Goal: Task Accomplishment & Management: Manage account settings

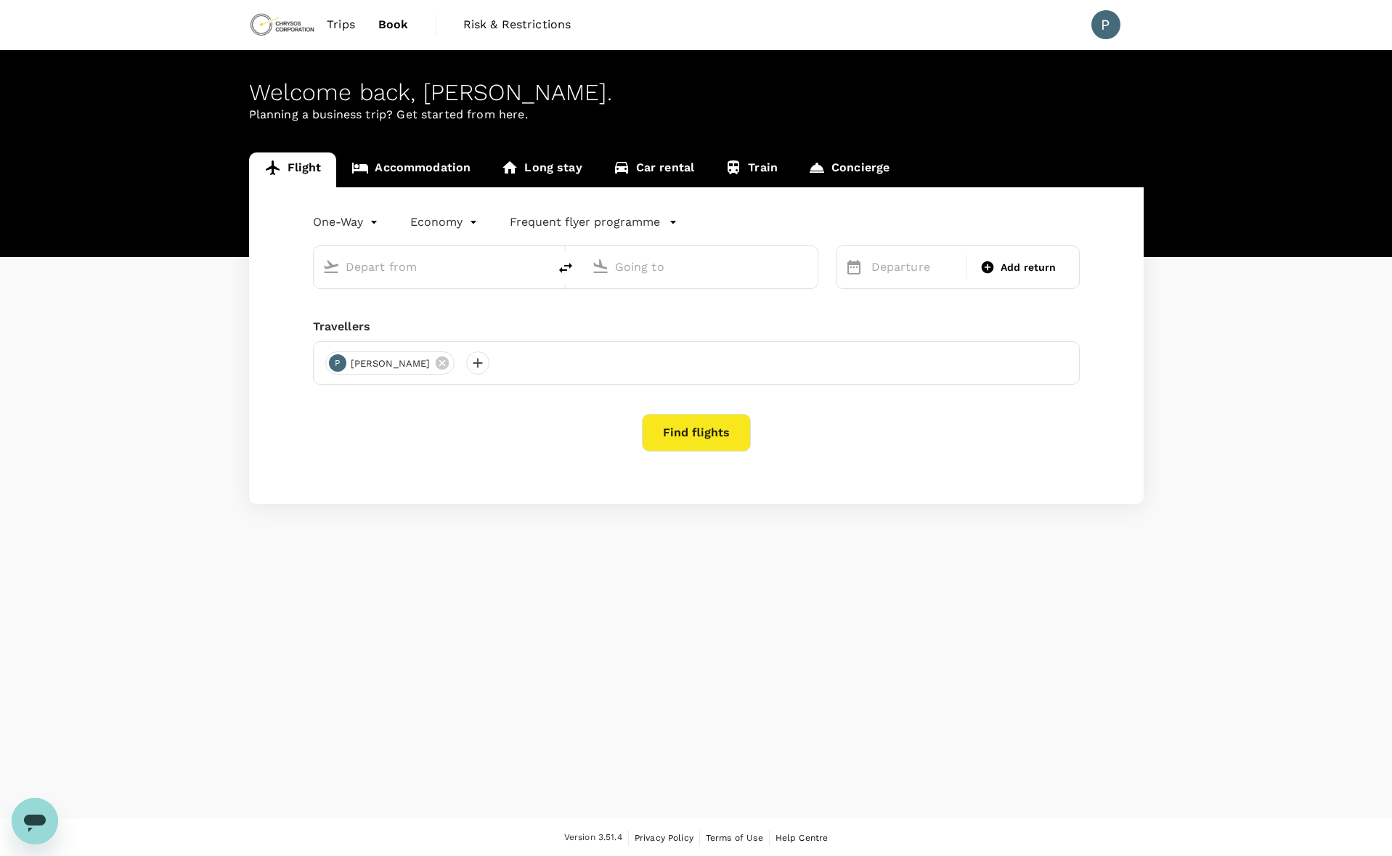
type input "roundtrip"
type input "[GEOGRAPHIC_DATA] ([GEOGRAPHIC_DATA])"
type input "[GEOGRAPHIC_DATA] (SLC)"
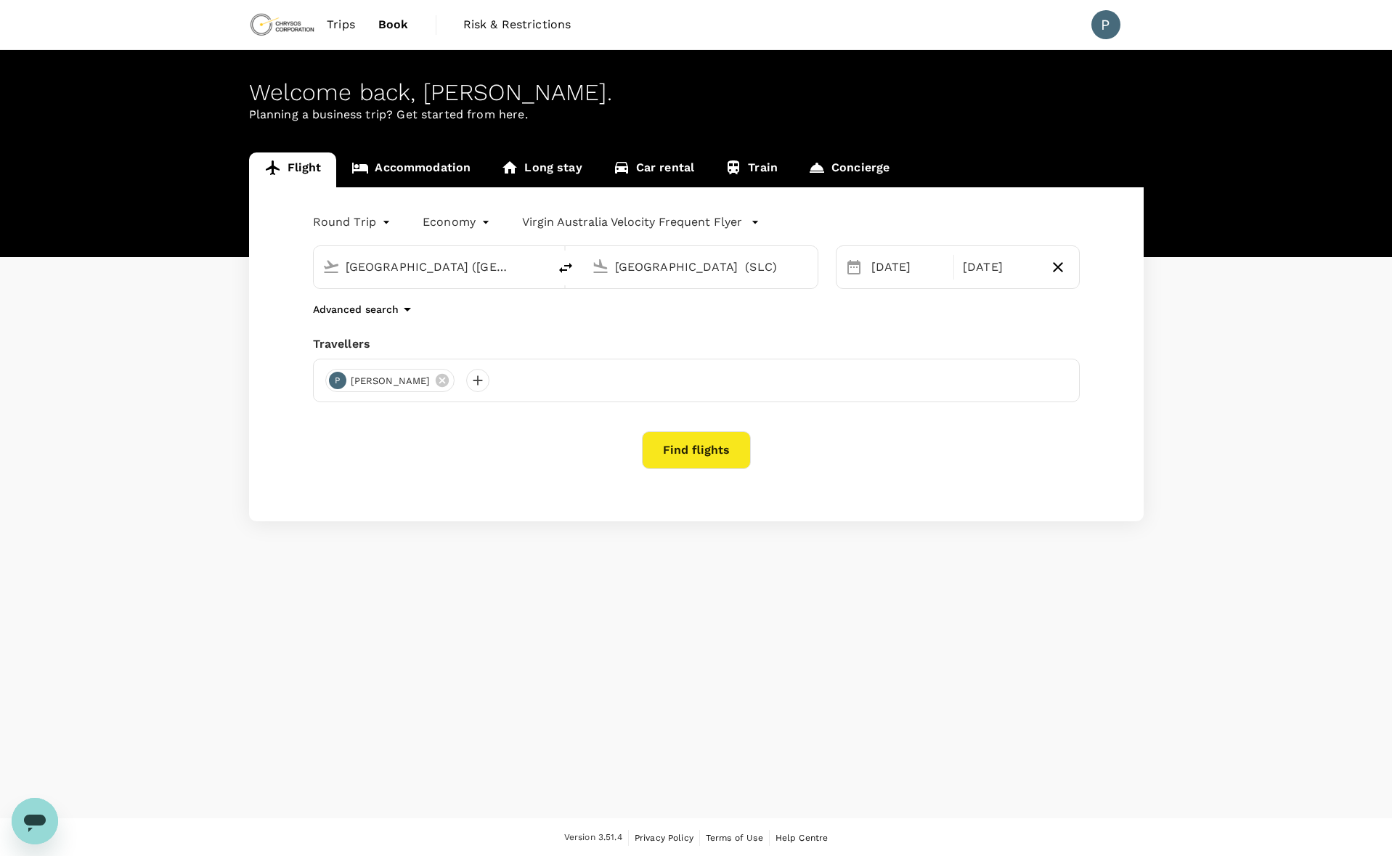
click at [337, 28] on span "Trips" at bounding box center [341, 24] width 28 height 17
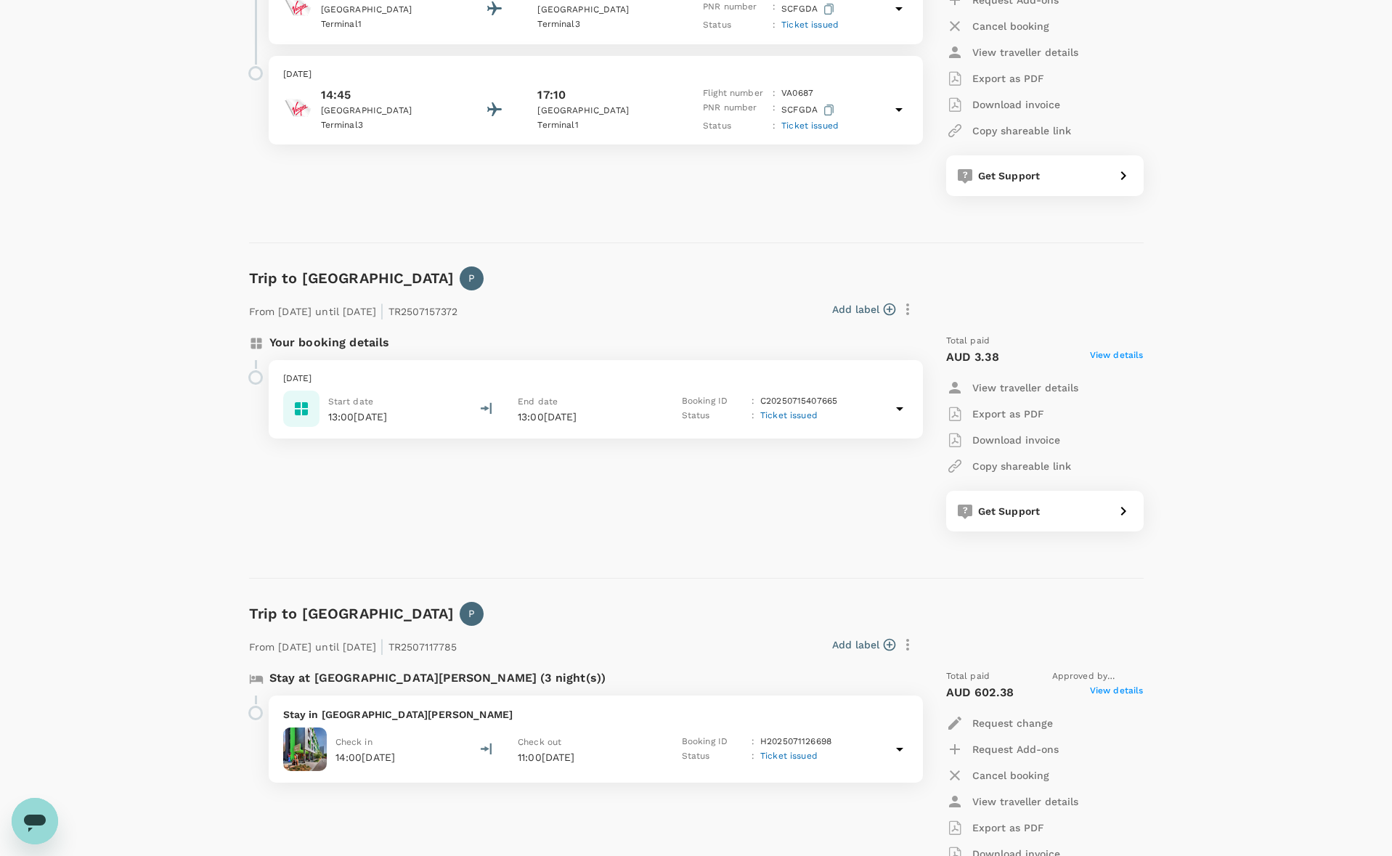
scroll to position [620, 0]
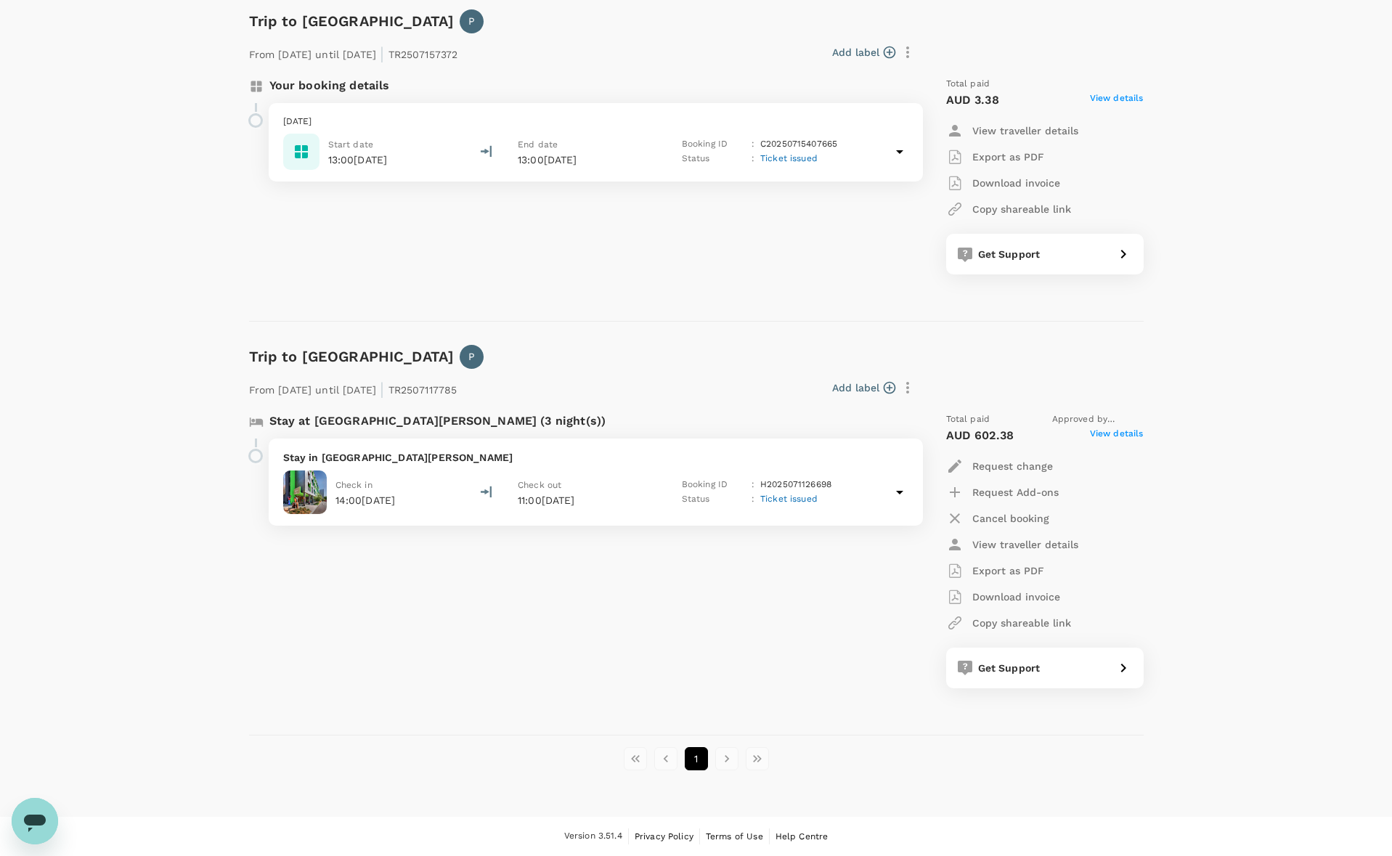
click at [446, 611] on div "Stay at [GEOGRAPHIC_DATA][PERSON_NAME] (3 night(s)) Stay in [GEOGRAPHIC_DATA][P…" at bounding box center [576, 550] width 679 height 299
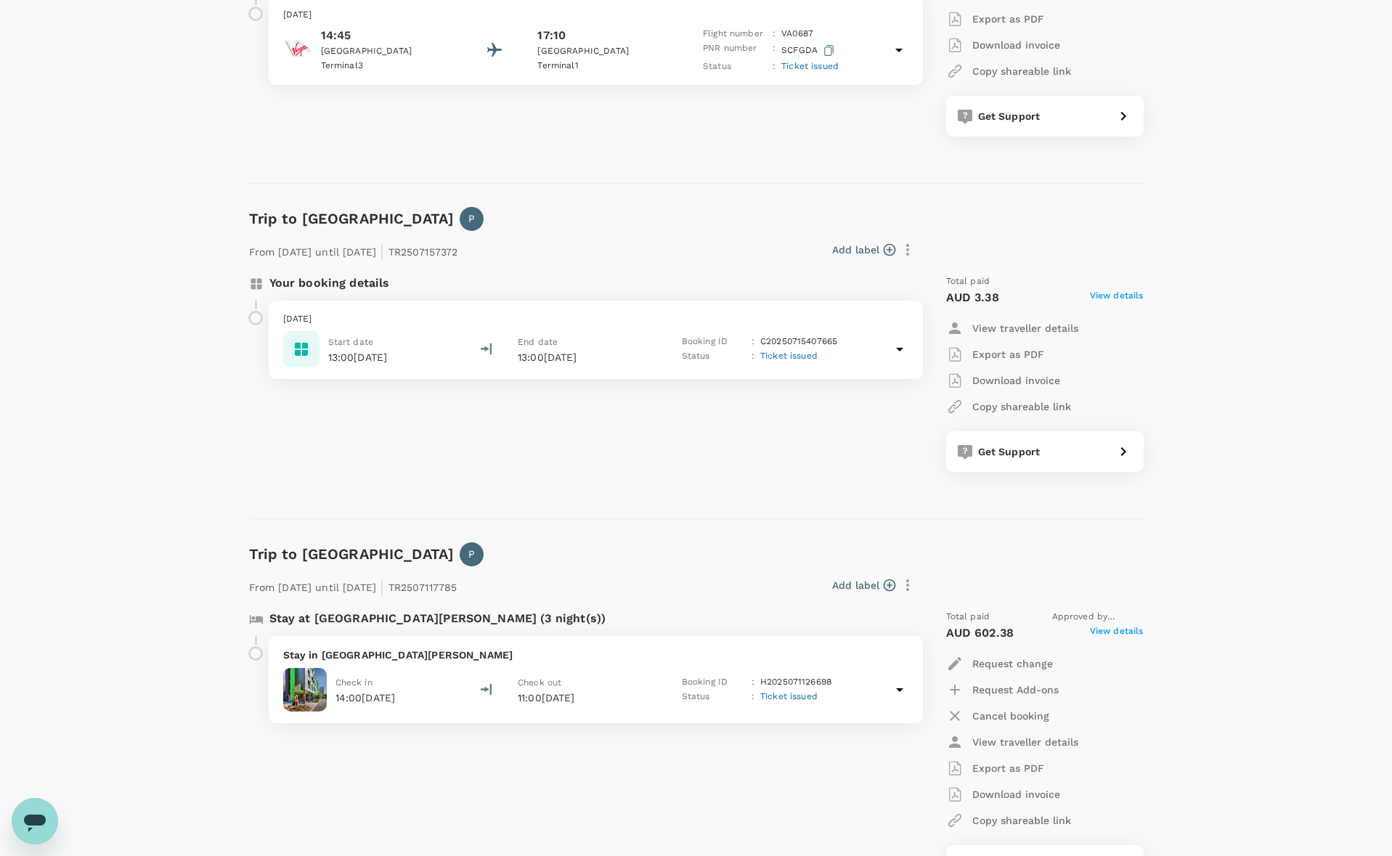
scroll to position [508, 0]
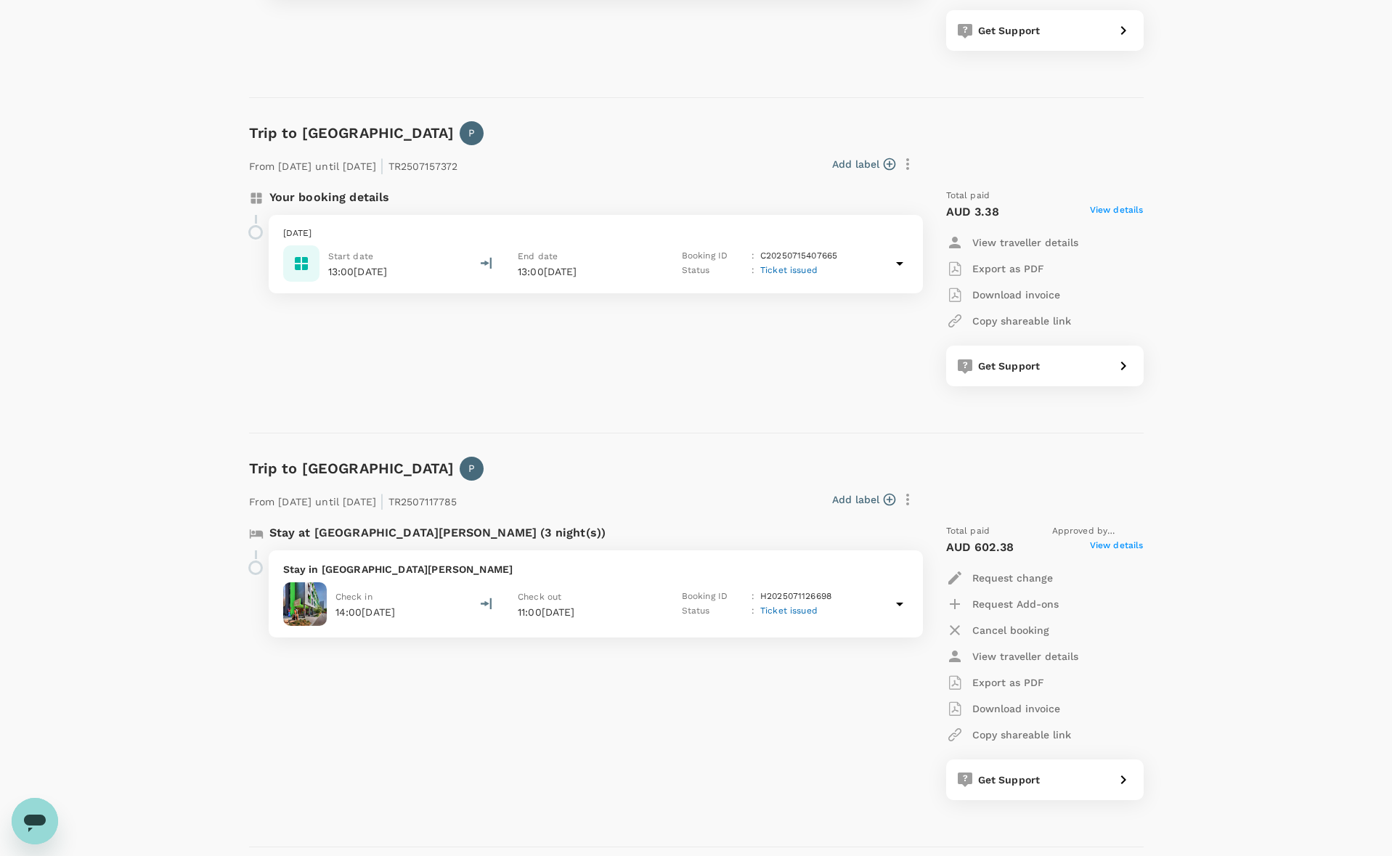
click at [435, 369] on div "Your booking details [DATE] Start date 13:00[DATE] End date 13:00[DATE] Booking…" at bounding box center [576, 287] width 679 height 221
click at [373, 234] on p "[DATE]" at bounding box center [595, 233] width 625 height 15
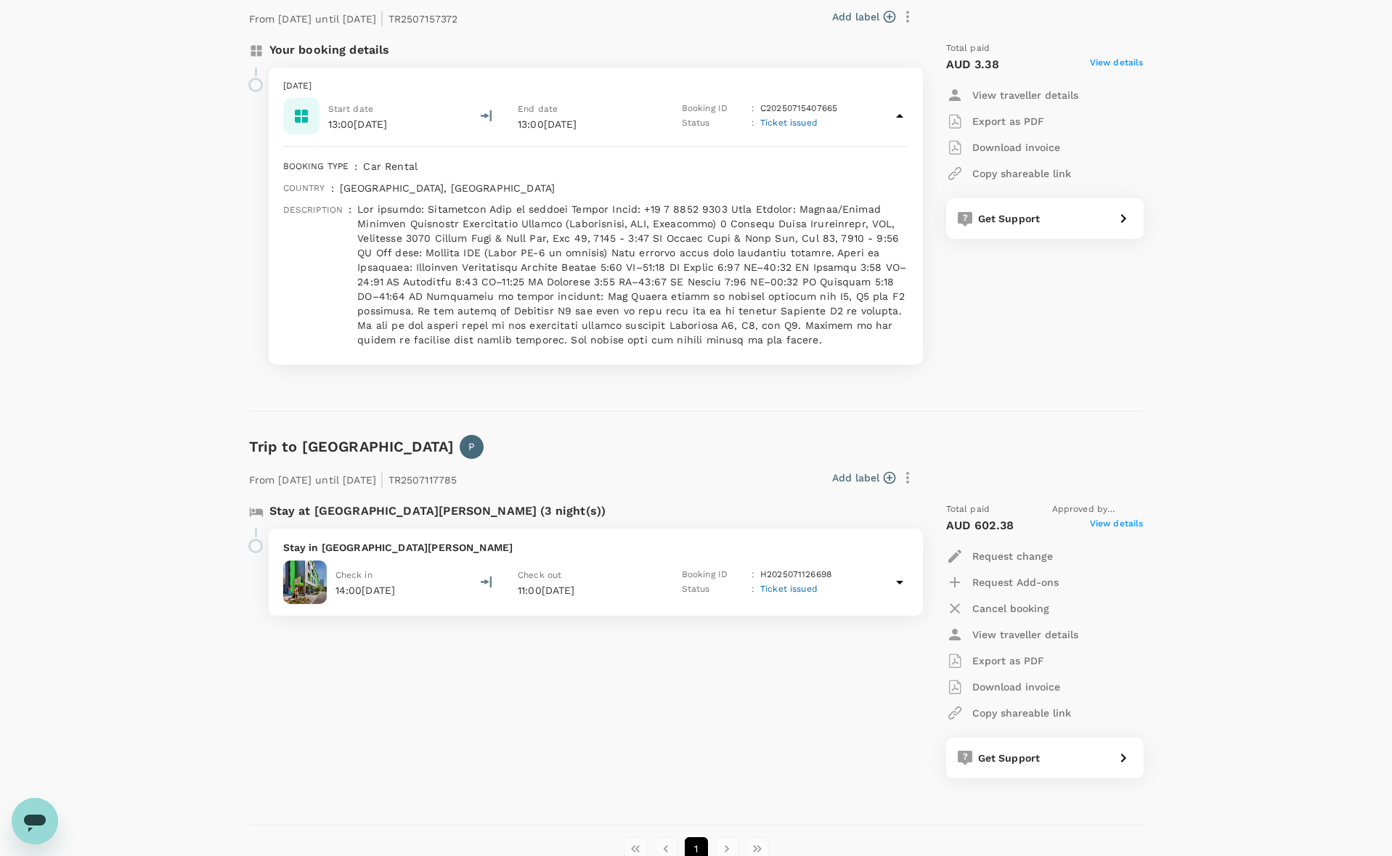
scroll to position [653, 0]
click at [785, 126] on span "Ticket issued" at bounding box center [788, 125] width 57 height 10
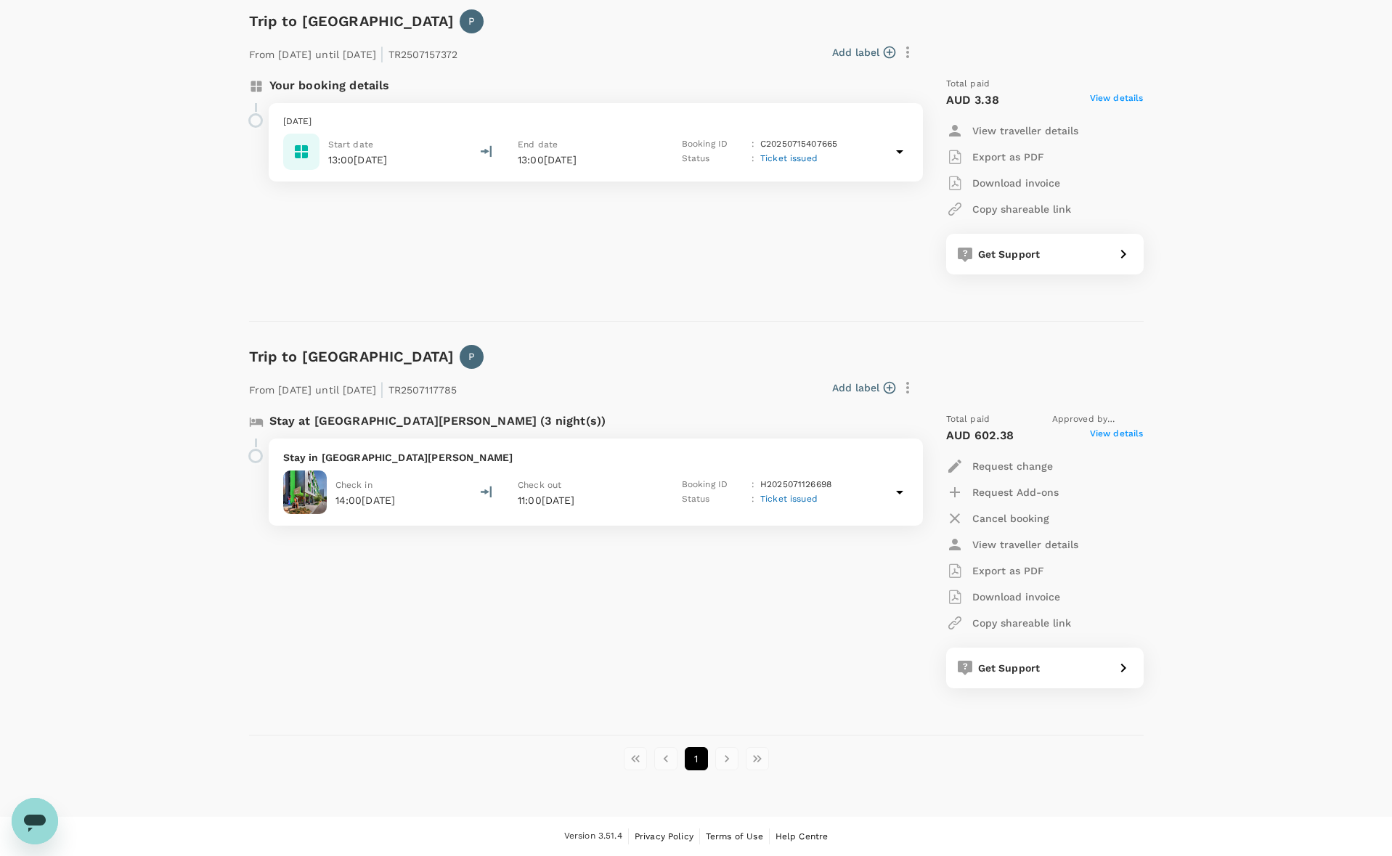
scroll to position [620, 0]
click at [790, 158] on span "Ticket issued" at bounding box center [788, 158] width 57 height 10
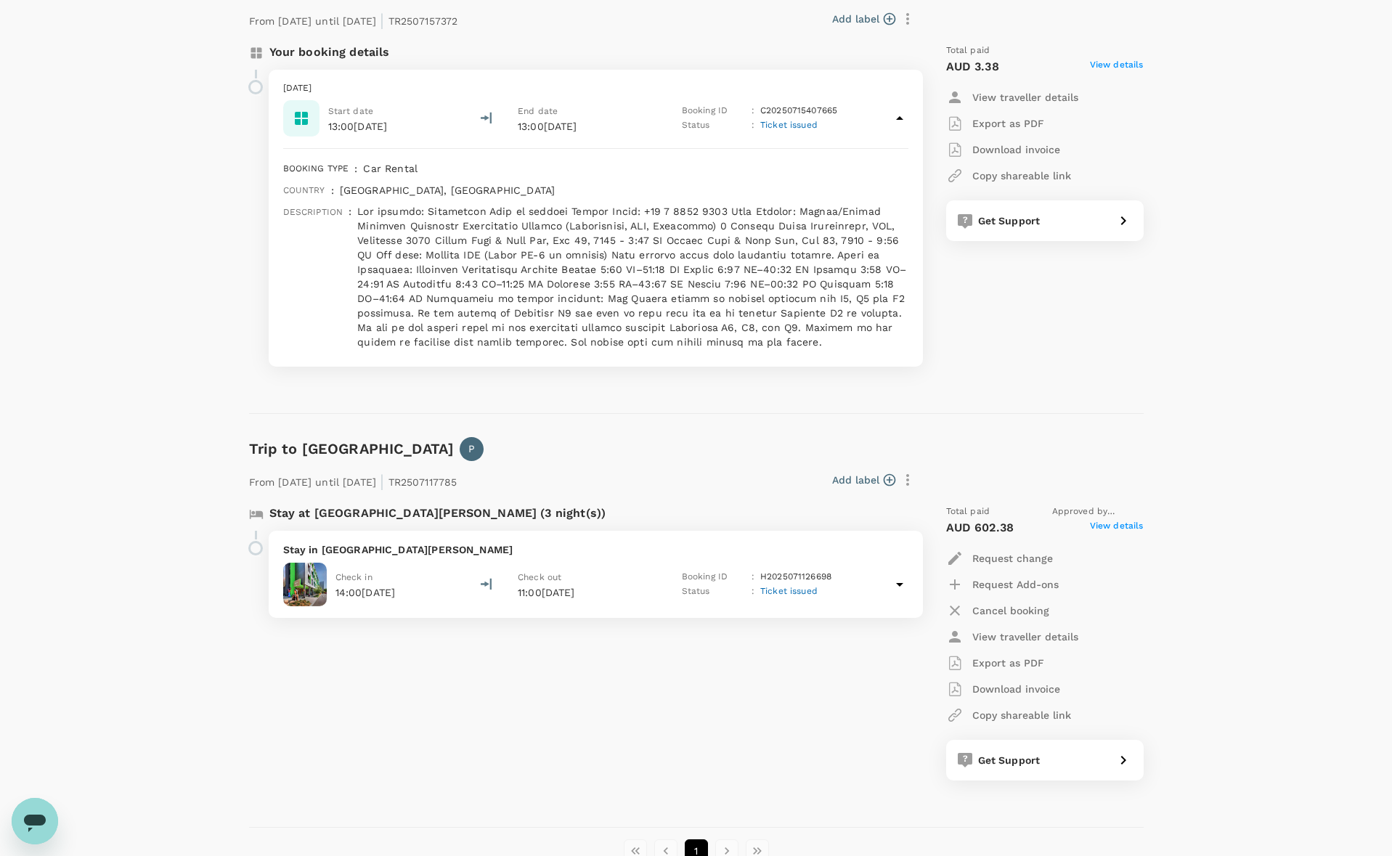
scroll to position [581, 0]
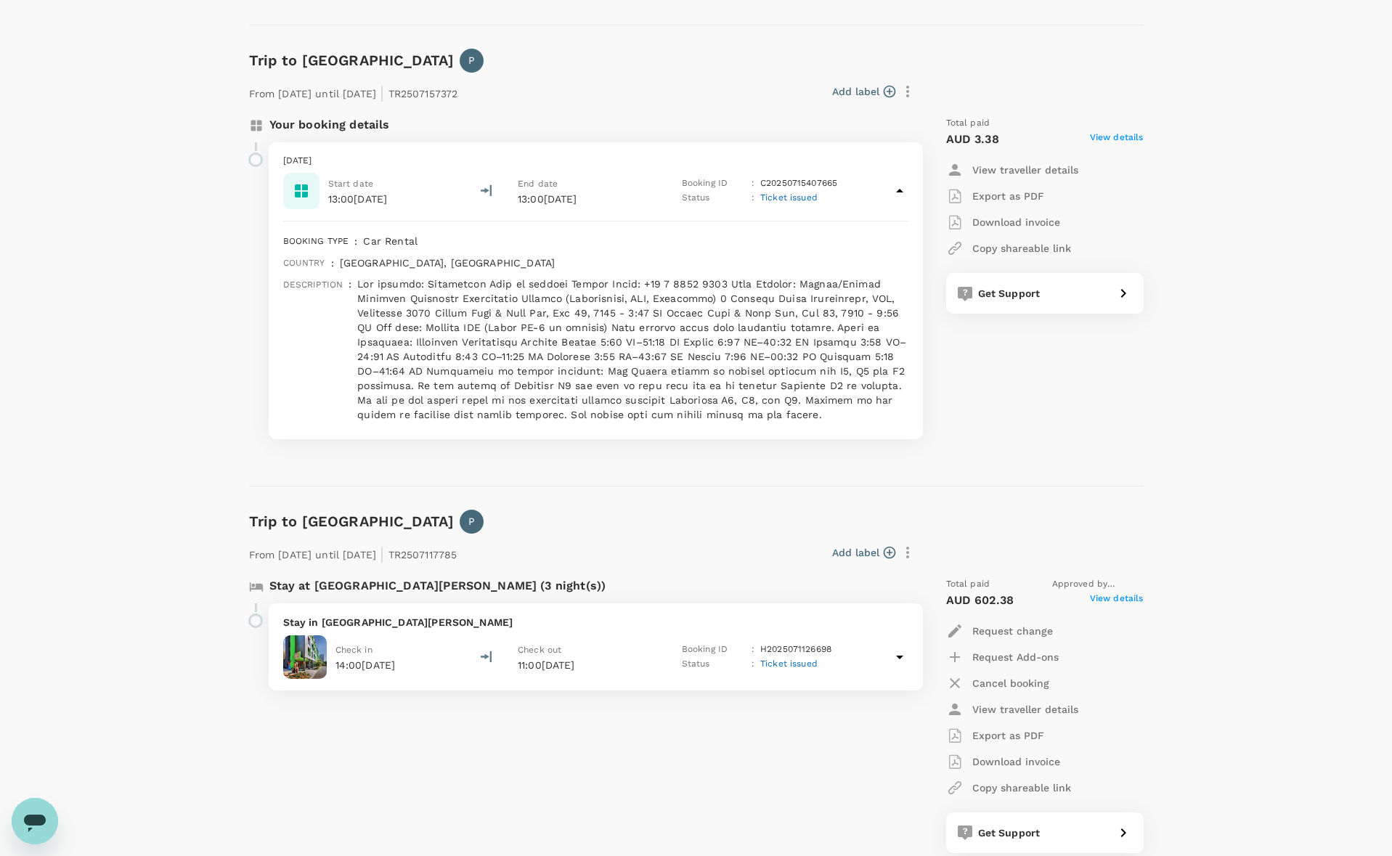
click at [594, 284] on p at bounding box center [632, 349] width 550 height 145
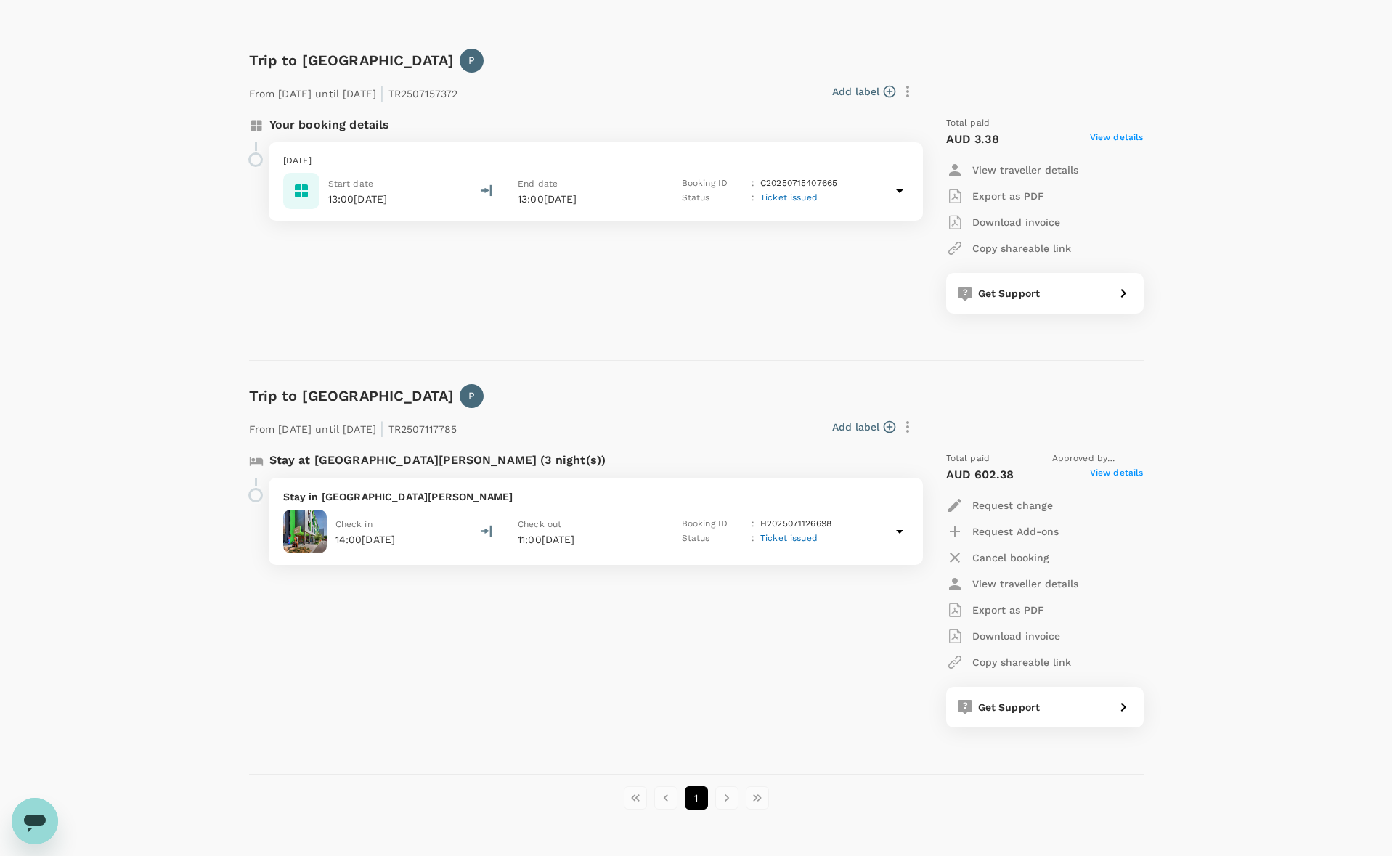
click at [988, 224] on p "Download invoice" at bounding box center [1016, 222] width 88 height 15
click at [993, 198] on p "Export as PDF" at bounding box center [1008, 196] width 72 height 15
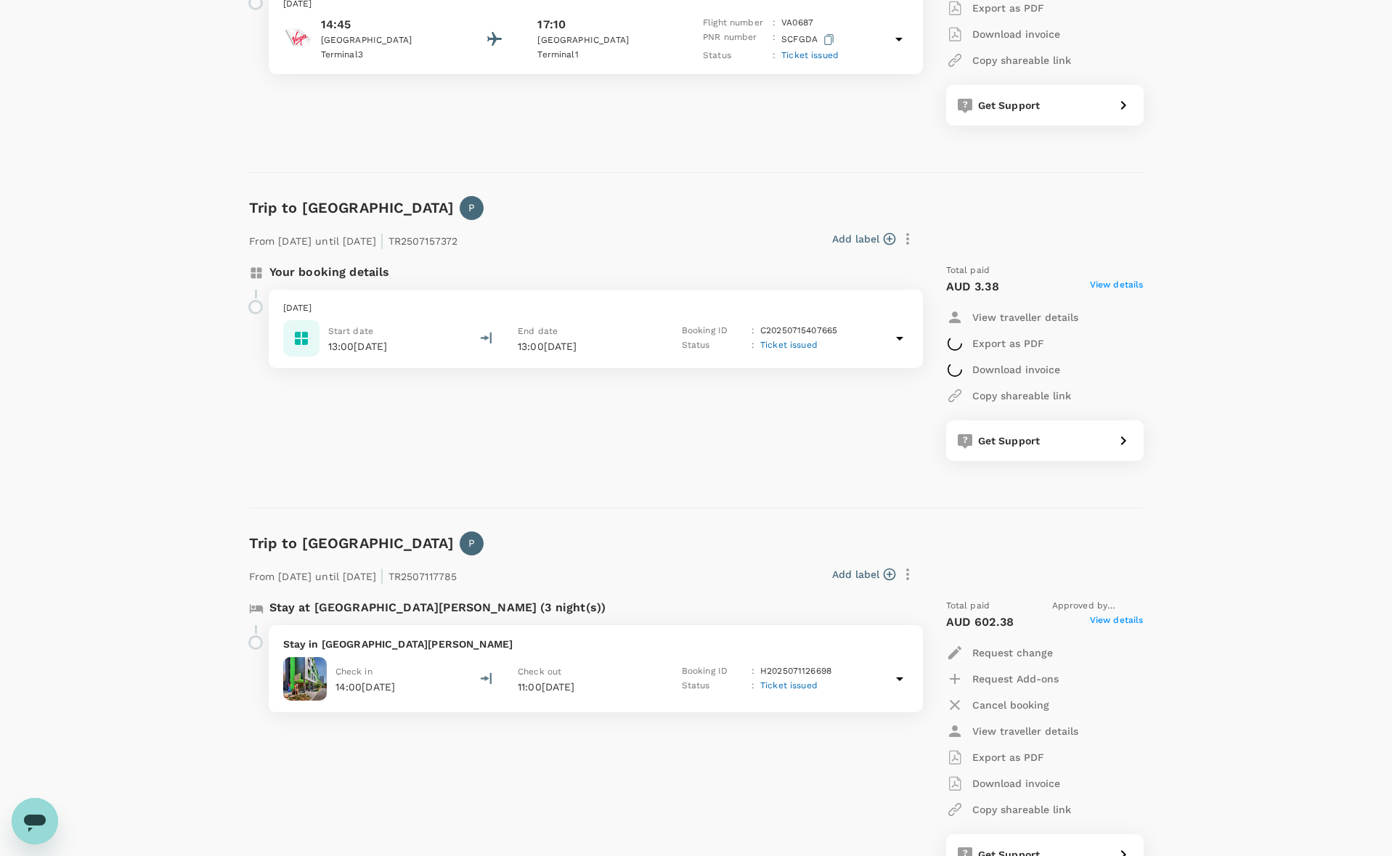
scroll to position [363, 0]
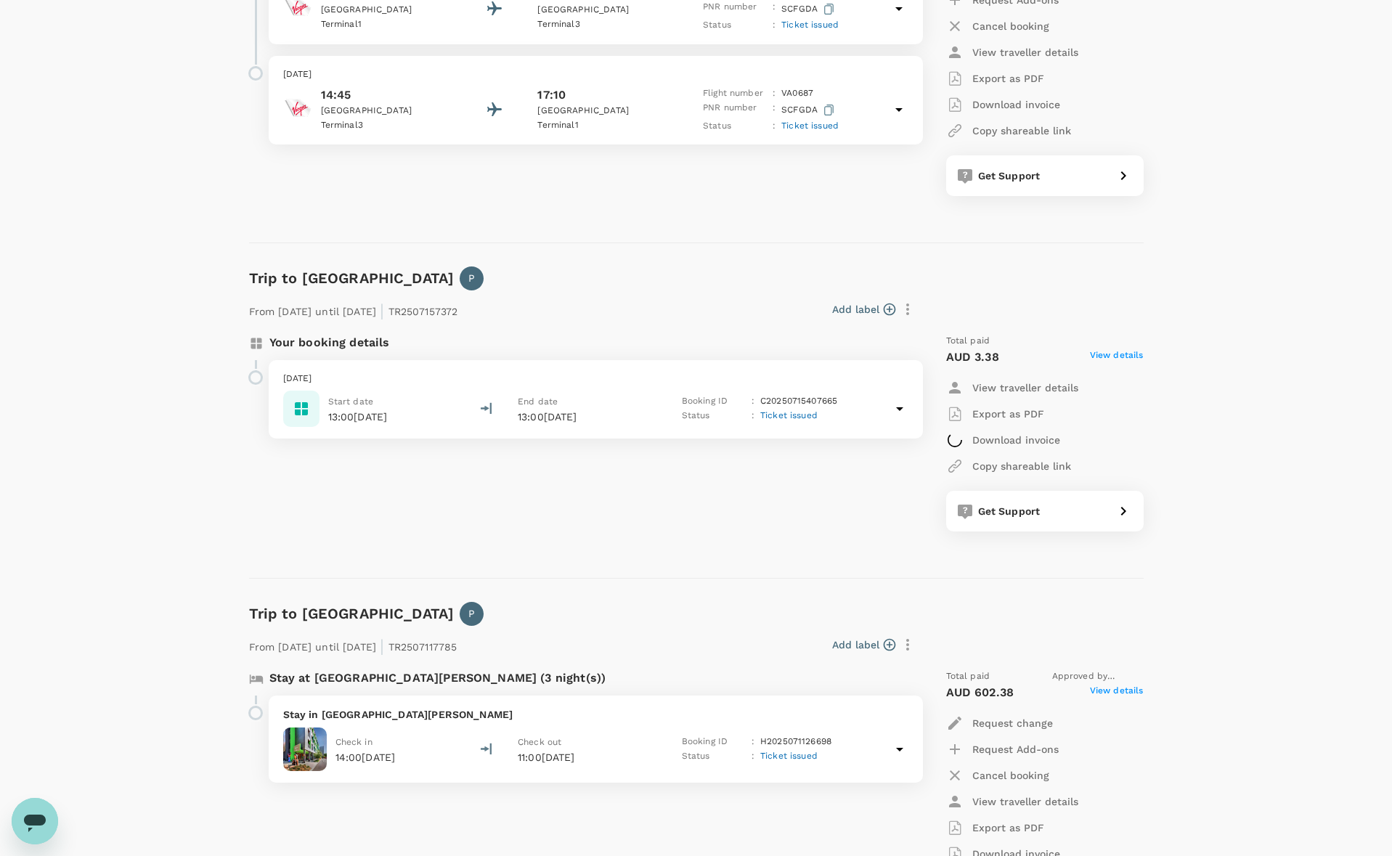
click at [995, 76] on p "Export as PDF" at bounding box center [1008, 78] width 72 height 15
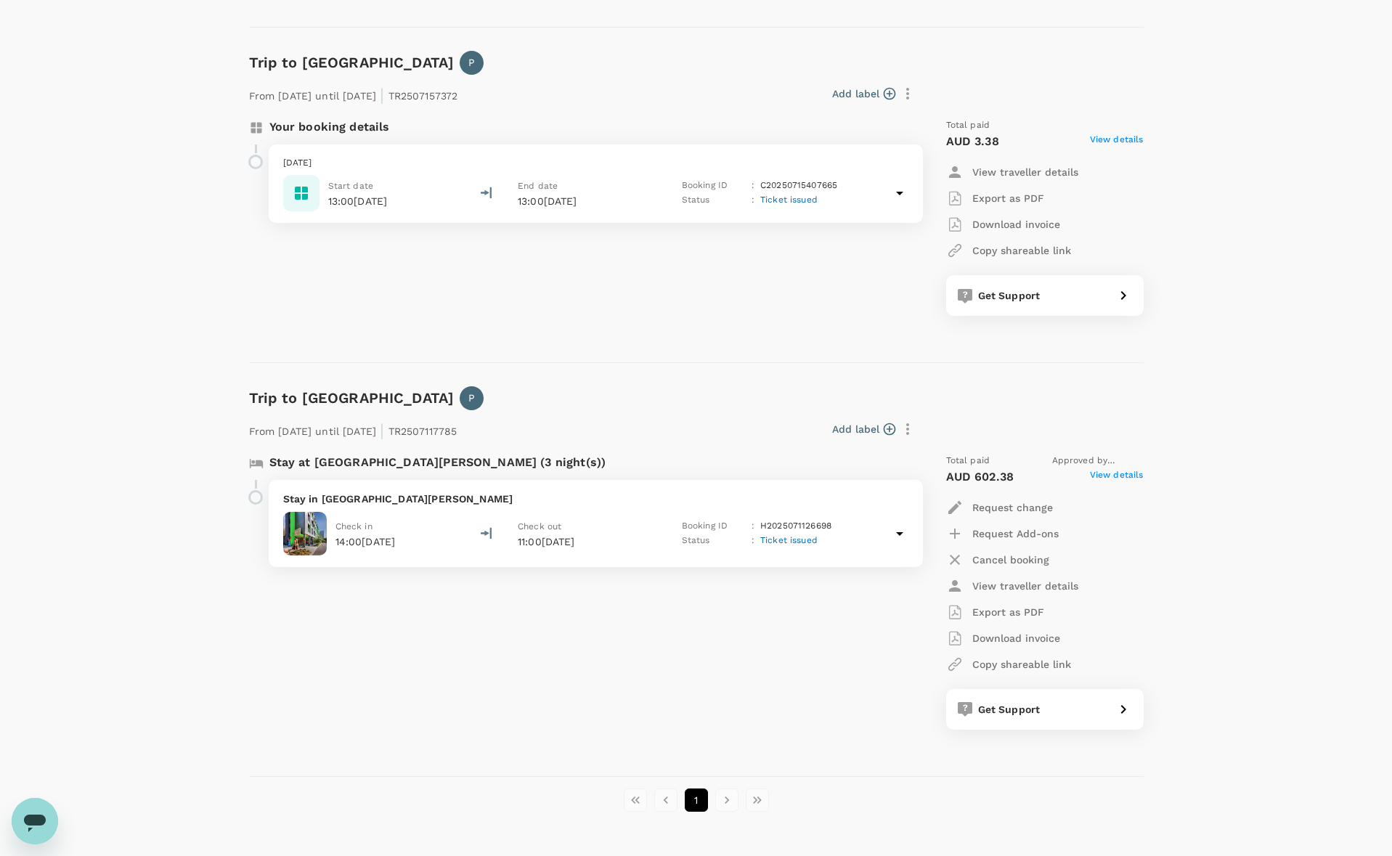
scroll to position [581, 0]
click at [1000, 609] on p "Export as PDF" at bounding box center [1008, 610] width 72 height 15
click at [1018, 632] on p "Download invoice" at bounding box center [1016, 636] width 88 height 15
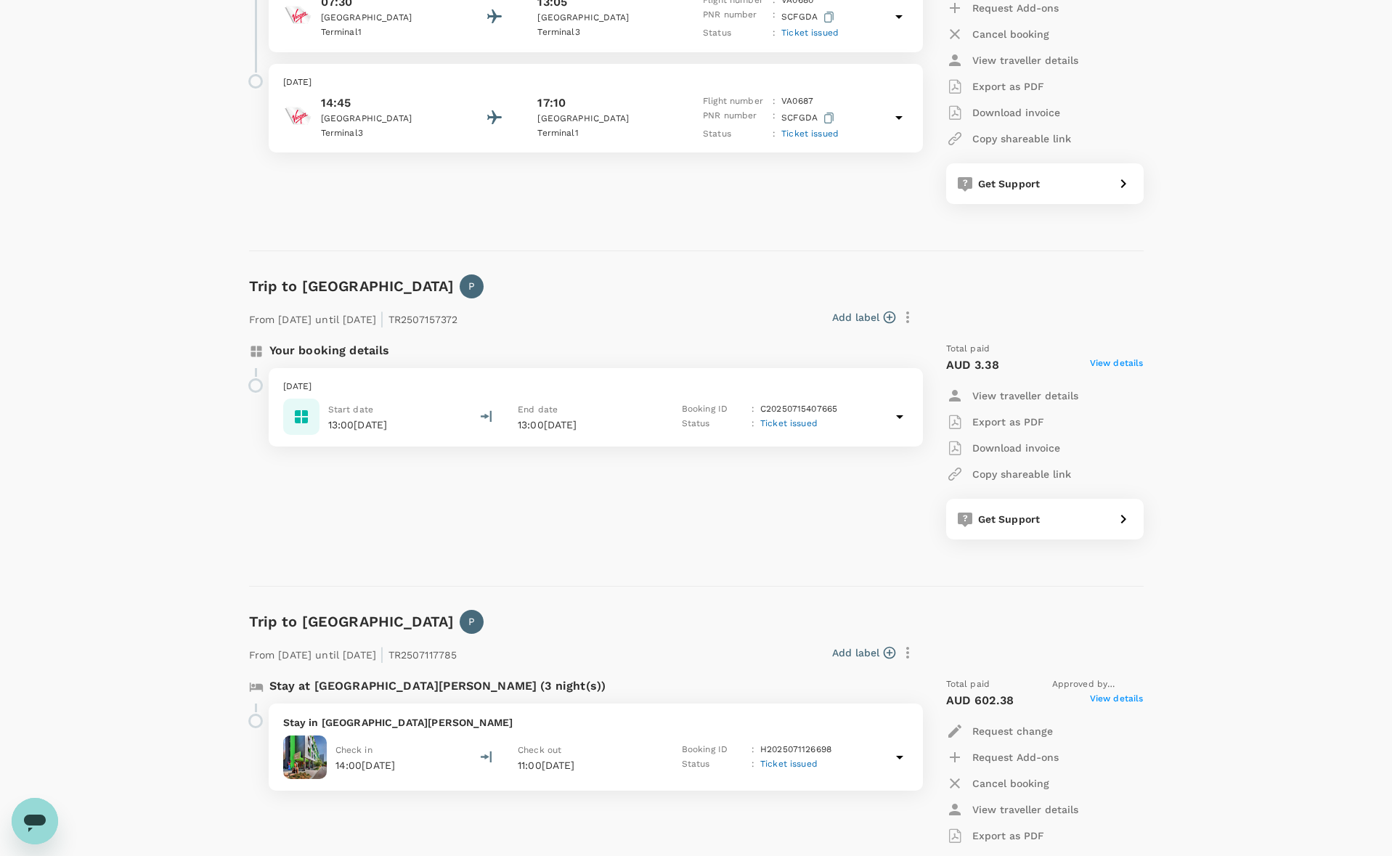
scroll to position [0, 0]
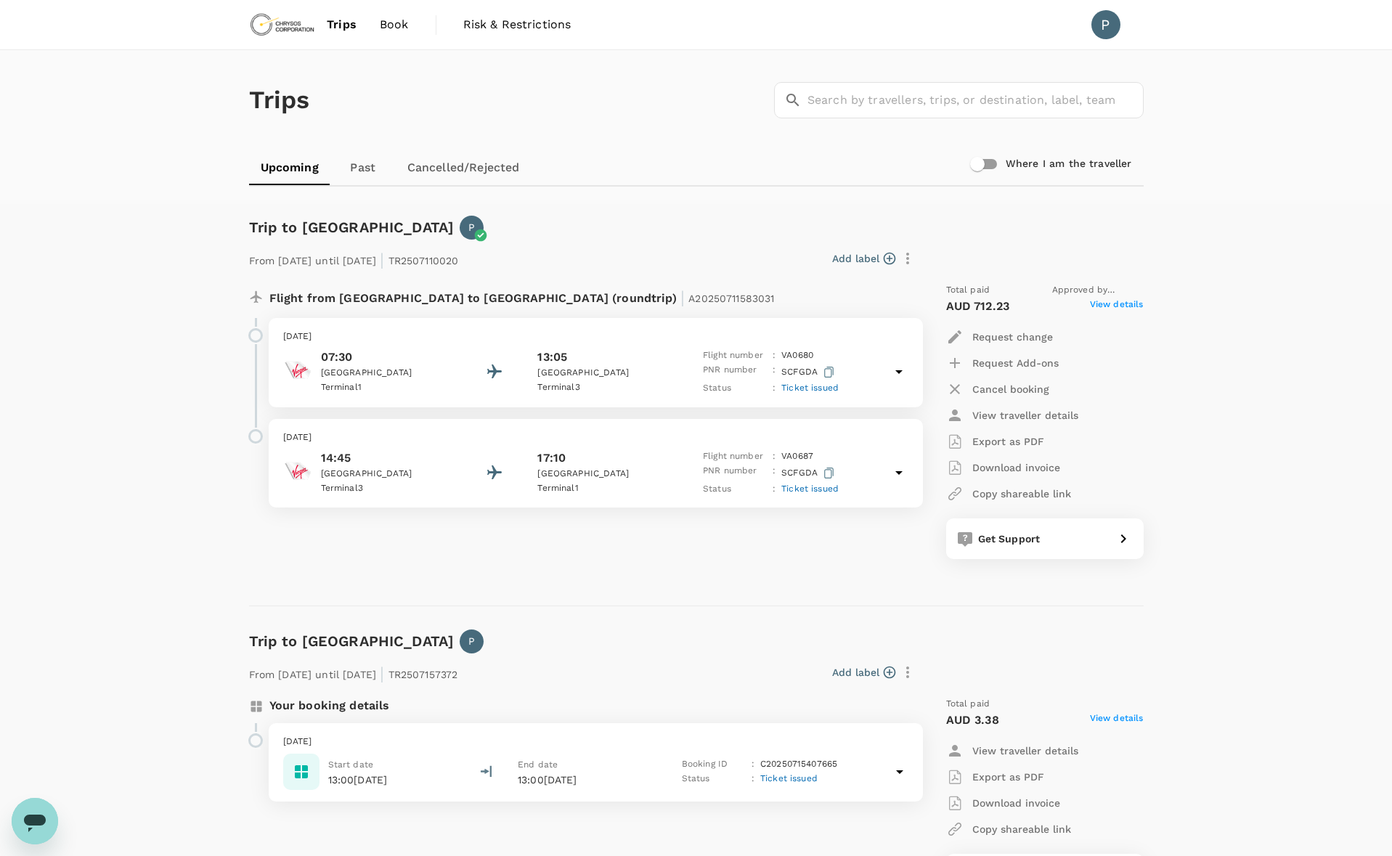
click at [1002, 464] on p "Download invoice" at bounding box center [1016, 467] width 88 height 15
